Goal: Transaction & Acquisition: Purchase product/service

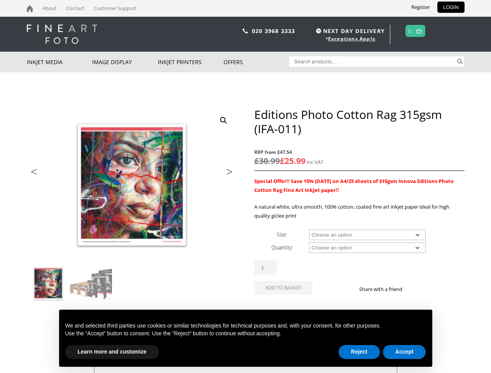
click at [245, 187] on div "ON SALE Previous Next Editions Photo Cotton Rag 315gsm (IFA-011) RRP from £47.5…" at bounding box center [246, 267] width 438 height 320
click at [132, 207] on img at bounding box center [235, 260] width 416 height 307
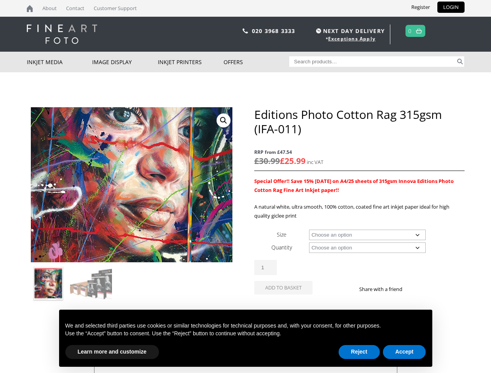
click at [223, 120] on link "View full-screen image gallery" at bounding box center [223, 120] width 14 height 14
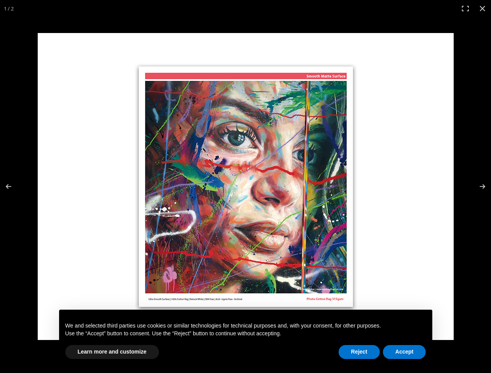
click at [132, 285] on img at bounding box center [246, 186] width 416 height 307
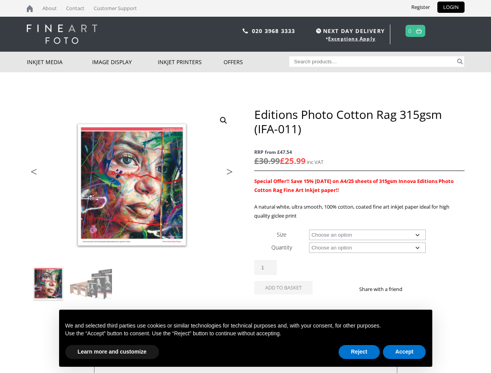
click at [42, 174] on li "Previous" at bounding box center [42, 172] width 31 height 11
click at [226, 174] on li "Next" at bounding box center [226, 172] width 22 height 11
click at [359, 264] on div "Editions Photo Cotton Rag 315gsm (IFA-011) quantity 1" at bounding box center [359, 267] width 210 height 15
